Goal: Task Accomplishment & Management: Use online tool/utility

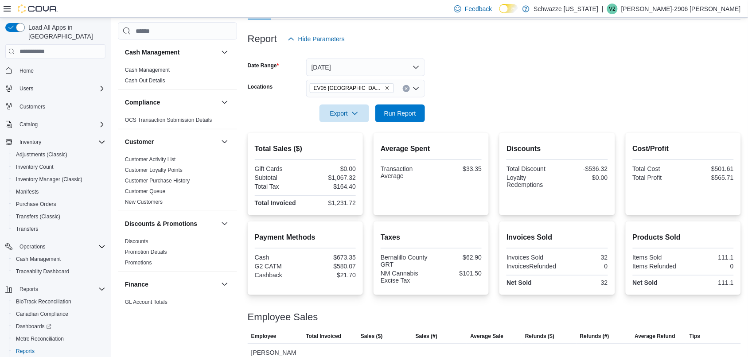
scroll to position [544, 0]
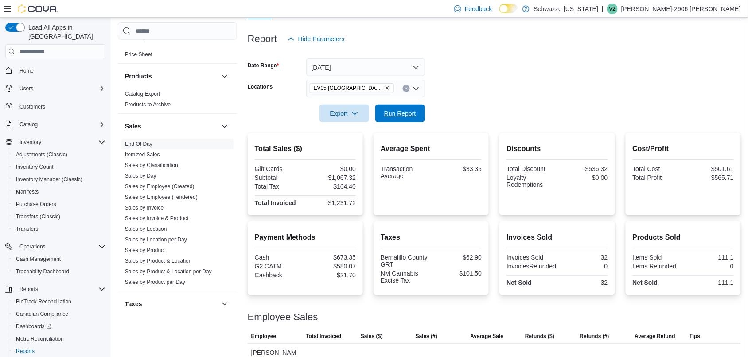
drag, startPoint x: 404, startPoint y: 108, endPoint x: 311, endPoint y: 87, distance: 94.4
click at [404, 109] on span "Run Report" at bounding box center [400, 114] width 39 height 18
click at [412, 119] on span "Run Report" at bounding box center [400, 113] width 39 height 18
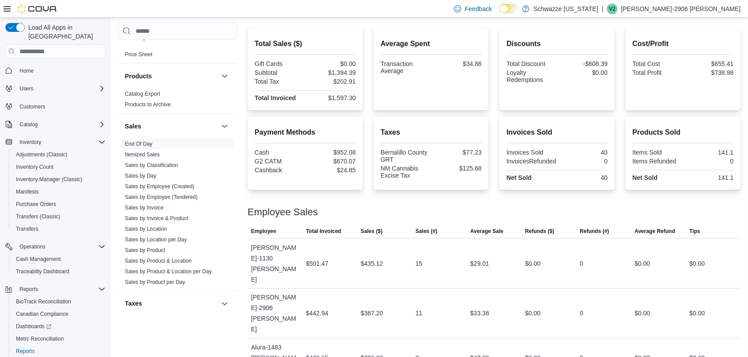
scroll to position [206, 0]
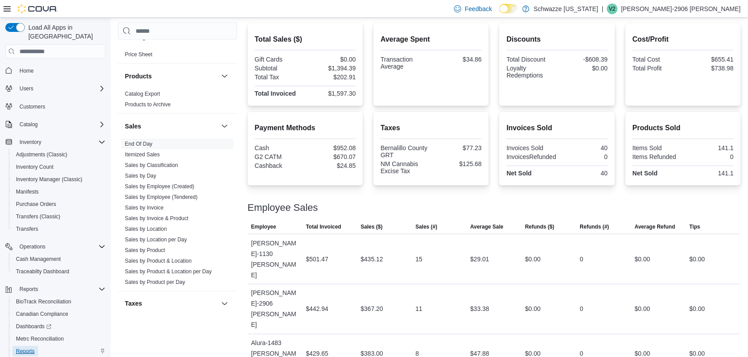
click at [25, 348] on span "Reports" at bounding box center [25, 351] width 19 height 7
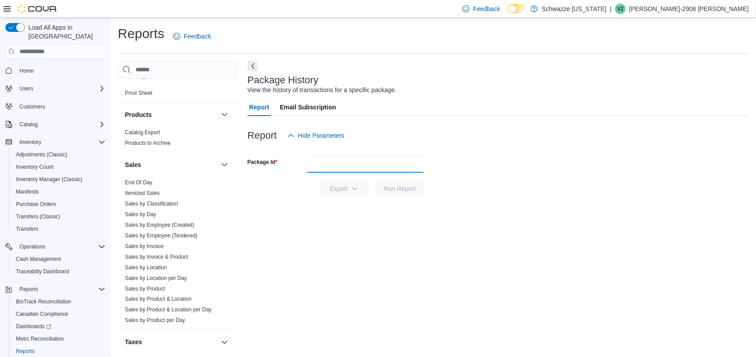
click at [328, 168] on input "Package Id" at bounding box center [365, 164] width 119 height 18
type input "**********"
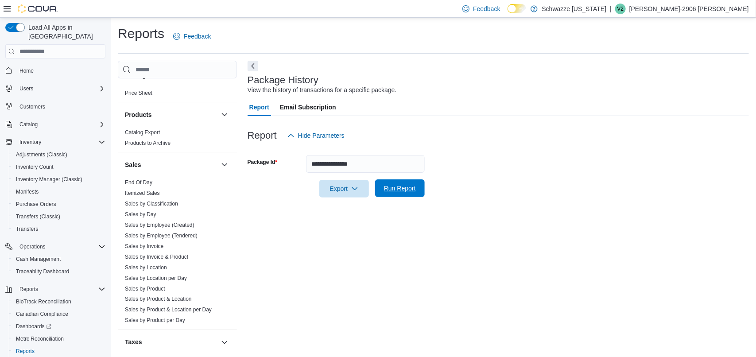
click at [404, 189] on span "Run Report" at bounding box center [400, 188] width 32 height 9
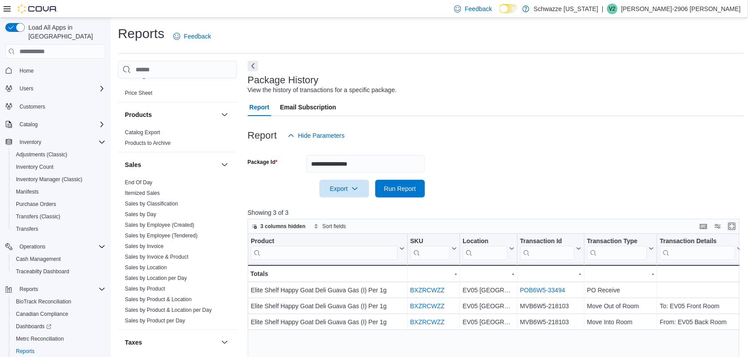
click at [736, 225] on button "Enter fullscreen" at bounding box center [732, 226] width 11 height 11
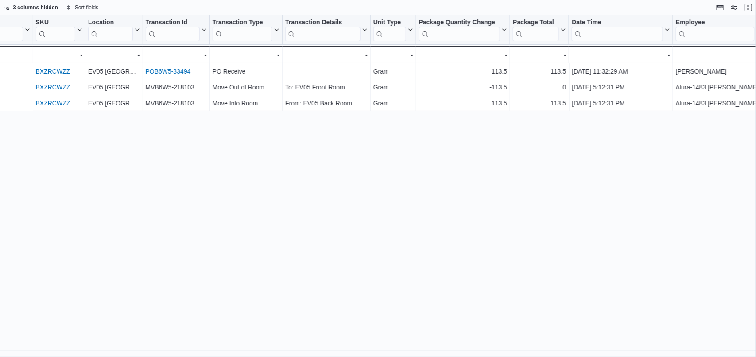
scroll to position [0, 278]
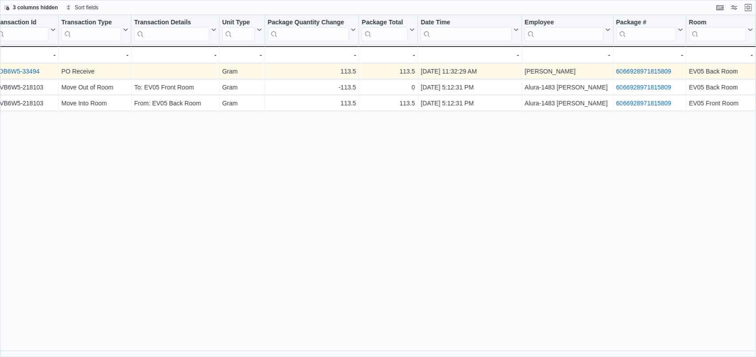
click at [656, 69] on link "6066928971815809" at bounding box center [644, 71] width 55 height 7
